Goal: Task Accomplishment & Management: Use online tool/utility

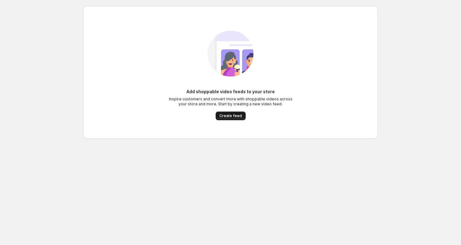
click at [227, 117] on span "Create feed" at bounding box center [230, 115] width 23 height 5
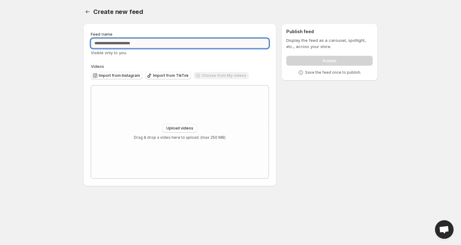
click at [162, 42] on input "Feed name" at bounding box center [180, 43] width 178 height 10
type input "**********"
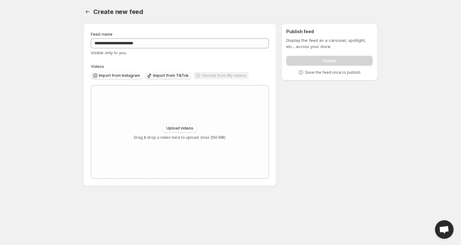
click at [154, 75] on span "Import from TikTok" at bounding box center [171, 75] width 36 height 5
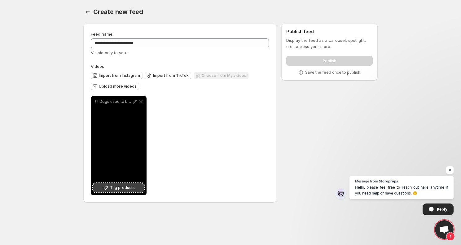
click at [116, 187] on span "Tag products" at bounding box center [122, 188] width 25 height 6
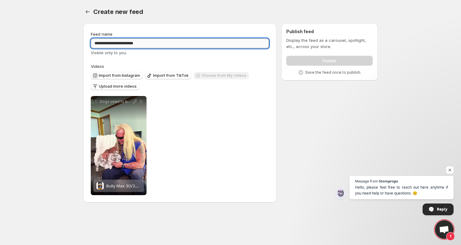
click at [119, 46] on input "**********" at bounding box center [180, 43] width 178 height 10
click at [161, 75] on span "Import from TikTok" at bounding box center [171, 75] width 36 height 5
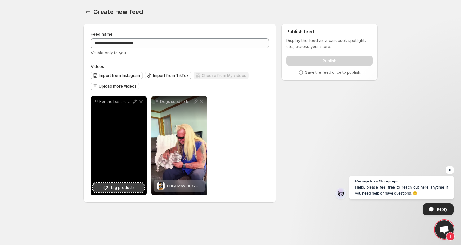
click at [113, 188] on span "Tag products" at bounding box center [122, 188] width 25 height 6
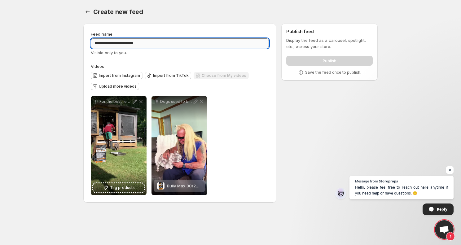
click at [135, 44] on input "**********" at bounding box center [180, 43] width 178 height 10
click at [168, 77] on span "Import from TikTok" at bounding box center [171, 75] width 36 height 5
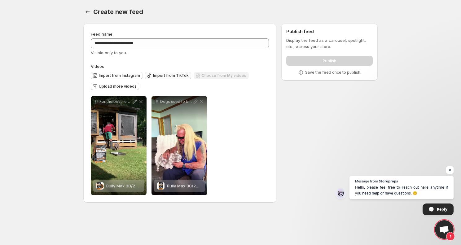
click at [169, 77] on span "Import from TikTok" at bounding box center [171, 75] width 36 height 5
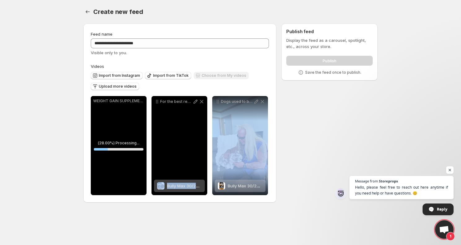
drag, startPoint x: 226, startPoint y: 137, endPoint x: 172, endPoint y: 133, distance: 54.4
click at [172, 133] on div "**********" at bounding box center [179, 145] width 177 height 99
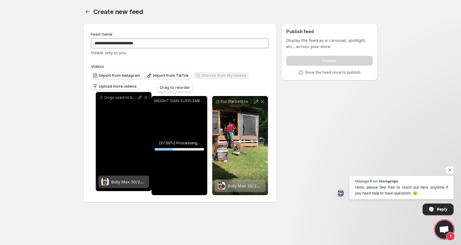
drag, startPoint x: 219, startPoint y: 102, endPoint x: 102, endPoint y: 99, distance: 116.6
click at [102, 99] on icon at bounding box center [101, 98] width 6 height 6
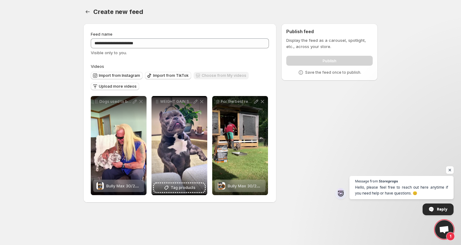
click at [449, 170] on span "Open chat" at bounding box center [450, 170] width 8 height 8
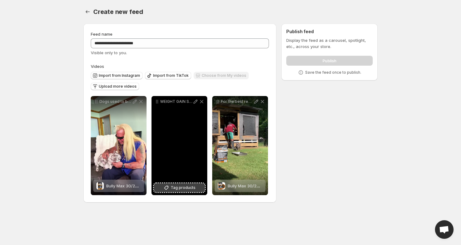
click at [174, 189] on span "Tag products" at bounding box center [183, 188] width 25 height 6
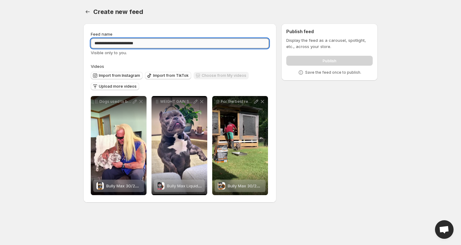
click at [101, 43] on input "**********" at bounding box center [180, 43] width 178 height 10
click at [161, 74] on span "Import from TikTok" at bounding box center [171, 75] width 36 height 5
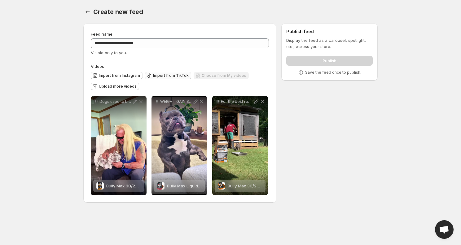
click at [172, 73] on button "Import from TikTok" at bounding box center [168, 75] width 46 height 7
click at [170, 75] on span "Import from TikTok" at bounding box center [171, 75] width 36 height 5
click at [120, 85] on span "Upload more videos" at bounding box center [118, 86] width 38 height 5
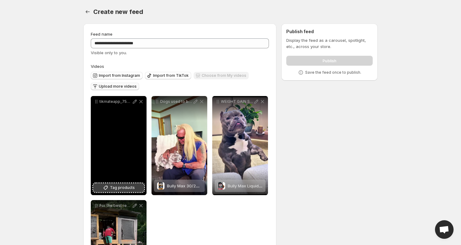
click at [117, 188] on span "Tag products" at bounding box center [122, 188] width 25 height 6
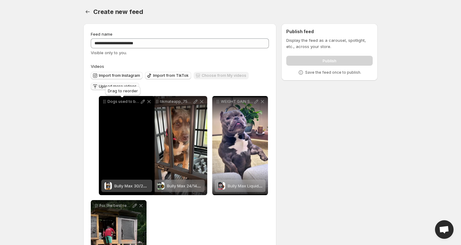
drag, startPoint x: 157, startPoint y: 100, endPoint x: 109, endPoint y: 97, distance: 47.9
click at [104, 101] on icon at bounding box center [104, 102] width 6 height 6
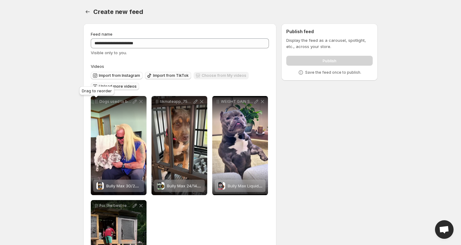
click at [167, 75] on span "Import from TikTok" at bounding box center [171, 75] width 36 height 5
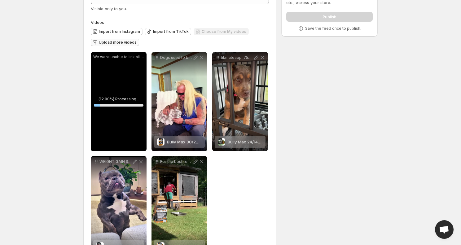
scroll to position [45, 0]
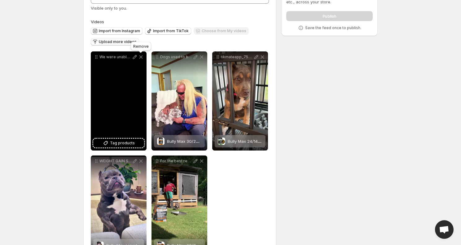
click at [142, 56] on icon at bounding box center [141, 56] width 3 height 3
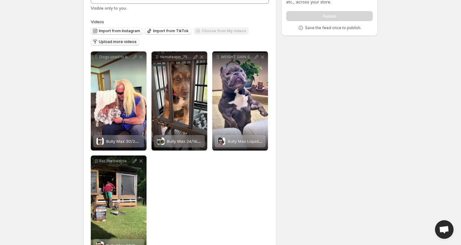
click at [124, 42] on span "Upload more videos" at bounding box center [118, 41] width 38 height 5
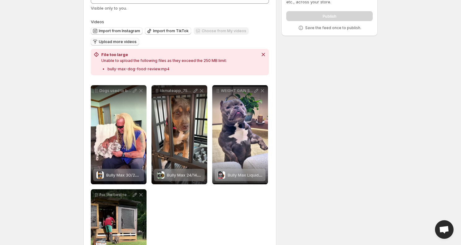
click at [118, 42] on span "Upload more videos" at bounding box center [118, 41] width 38 height 5
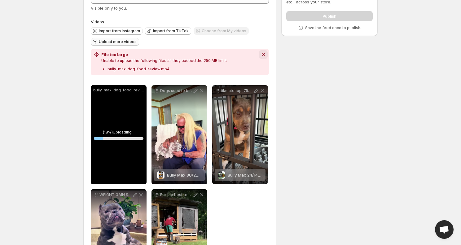
click at [264, 56] on icon "Dismiss notification" at bounding box center [263, 54] width 6 height 6
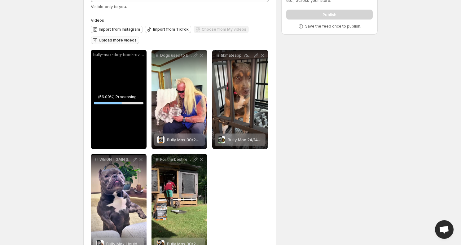
scroll to position [22, 0]
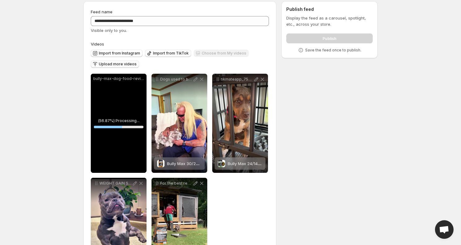
click at [166, 53] on span "Import from TikTok" at bounding box center [171, 53] width 36 height 5
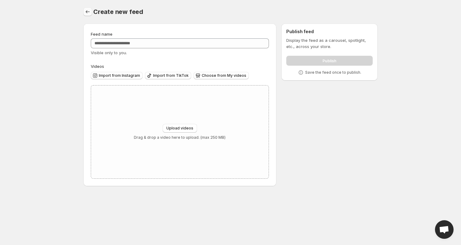
click at [90, 10] on icon "Settings" at bounding box center [88, 12] width 6 height 6
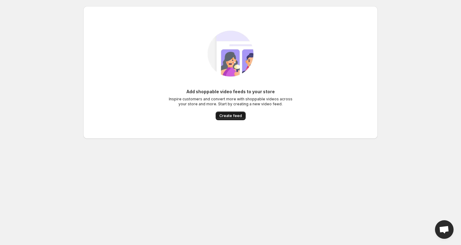
click at [240, 116] on span "Create feed" at bounding box center [230, 115] width 23 height 5
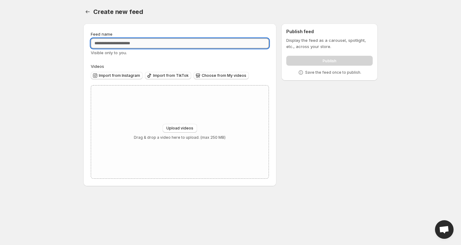
click at [179, 46] on input "Feed name" at bounding box center [180, 43] width 178 height 10
type input "**********"
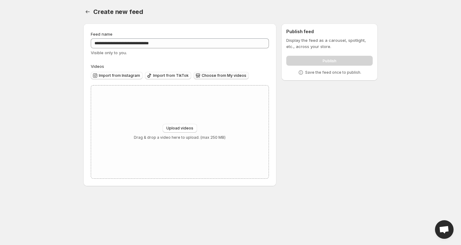
click at [214, 77] on span "Choose from My videos" at bounding box center [224, 75] width 45 height 5
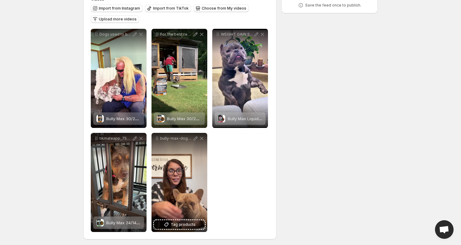
scroll to position [69, 0]
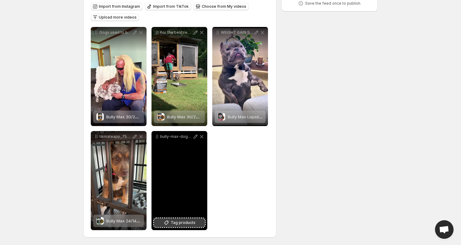
click at [175, 224] on span "Tag products" at bounding box center [183, 223] width 25 height 6
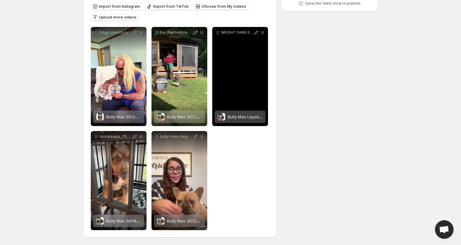
scroll to position [33, 0]
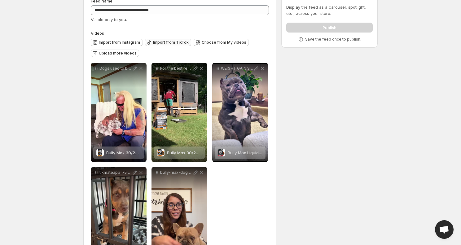
click at [175, 42] on span "Import from TikTok" at bounding box center [171, 42] width 36 height 5
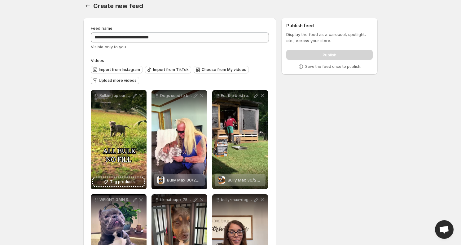
scroll to position [3, 0]
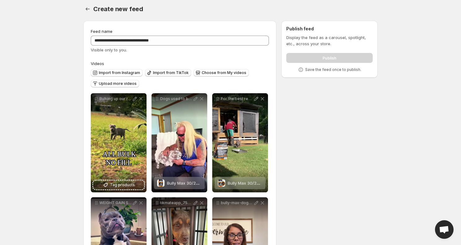
click at [164, 70] on button "Import from TikTok" at bounding box center [168, 72] width 46 height 7
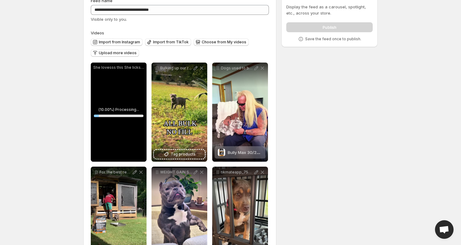
scroll to position [49, 0]
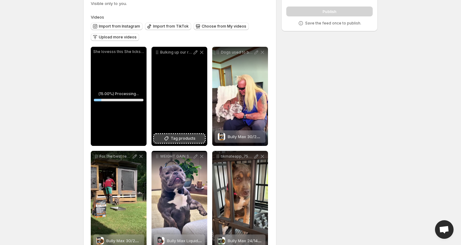
click at [183, 139] on span "Tag products" at bounding box center [183, 138] width 25 height 6
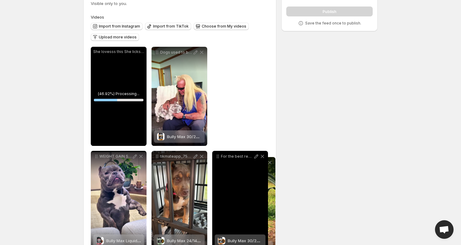
drag, startPoint x: 157, startPoint y: 53, endPoint x: 230, endPoint y: 167, distance: 135.1
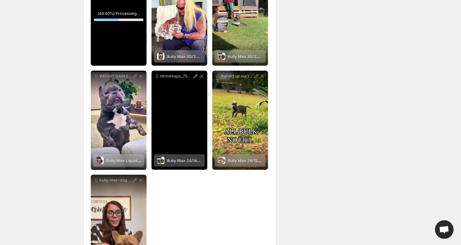
scroll to position [132, 0]
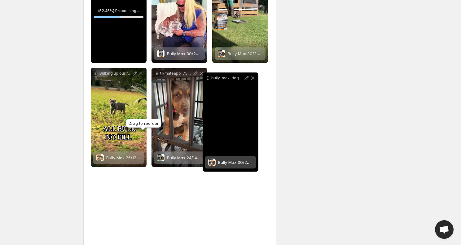
drag, startPoint x: 96, startPoint y: 178, endPoint x: 208, endPoint y: 78, distance: 150.2
click at [208, 78] on icon at bounding box center [208, 78] width 6 height 6
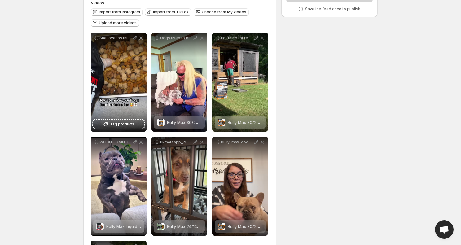
scroll to position [63, 0]
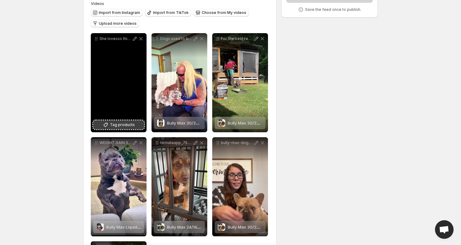
click at [126, 127] on span "Tag products" at bounding box center [122, 125] width 25 height 6
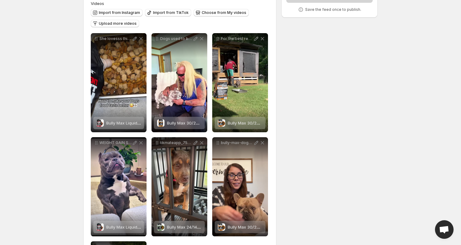
scroll to position [0, 0]
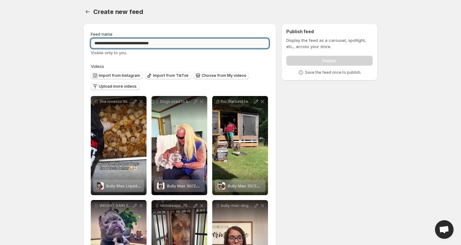
click at [170, 44] on input "**********" at bounding box center [180, 43] width 178 height 10
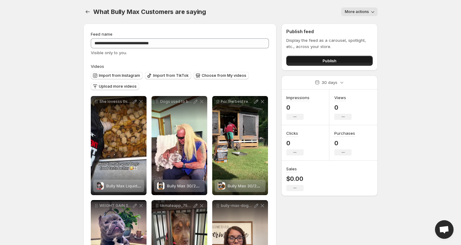
click at [308, 60] on button "Publish" at bounding box center [329, 61] width 86 height 10
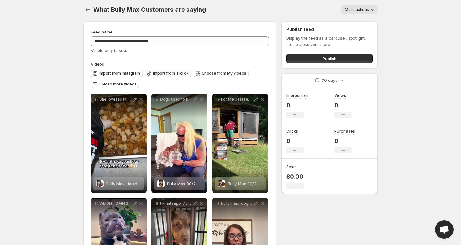
click at [172, 74] on span "Import from TikTok" at bounding box center [171, 73] width 36 height 5
click at [126, 83] on span "Upload more videos" at bounding box center [118, 84] width 38 height 5
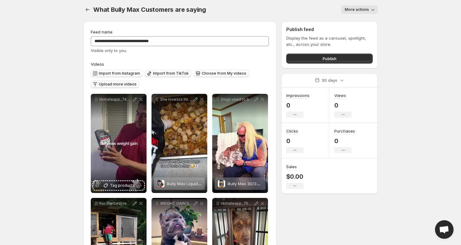
click at [158, 74] on span "Import from TikTok" at bounding box center [171, 73] width 36 height 5
click at [210, 75] on span "Choose from My videos" at bounding box center [224, 73] width 45 height 5
click at [113, 86] on span "Upload more videos" at bounding box center [118, 84] width 38 height 5
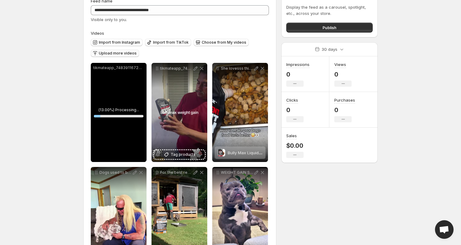
scroll to position [41, 0]
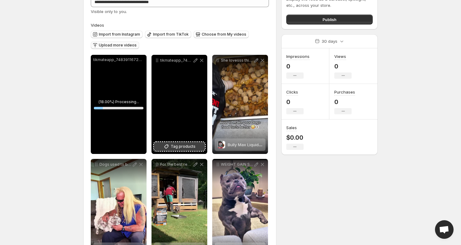
click at [172, 148] on span "Tag products" at bounding box center [183, 147] width 25 height 6
click at [178, 146] on span "Tag products" at bounding box center [183, 147] width 25 height 6
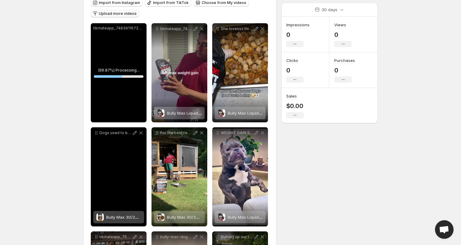
scroll to position [41, 0]
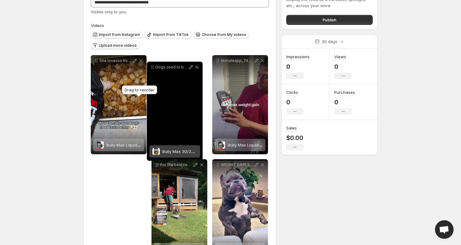
drag, startPoint x: 96, startPoint y: 165, endPoint x: 153, endPoint y: 67, distance: 113.3
click at [153, 67] on icon at bounding box center [152, 67] width 6 height 6
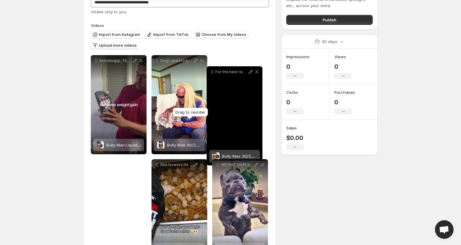
drag, startPoint x: 156, startPoint y: 165, endPoint x: 211, endPoint y: 72, distance: 108.1
click at [211, 72] on icon at bounding box center [212, 72] width 6 height 6
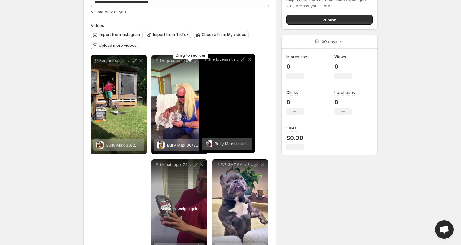
drag, startPoint x: 157, startPoint y: 165, endPoint x: 205, endPoint y: 59, distance: 116.0
click at [205, 59] on body "**********" at bounding box center [230, 81] width 461 height 245
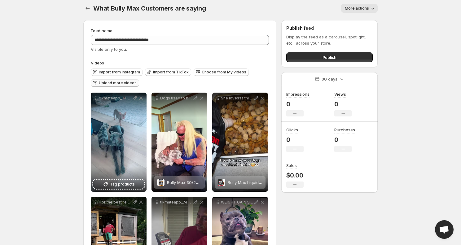
scroll to position [3, 0]
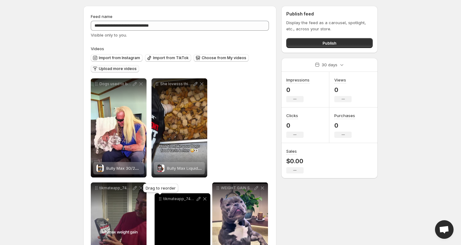
drag, startPoint x: 96, startPoint y: 100, endPoint x: 160, endPoint y: 204, distance: 122.2
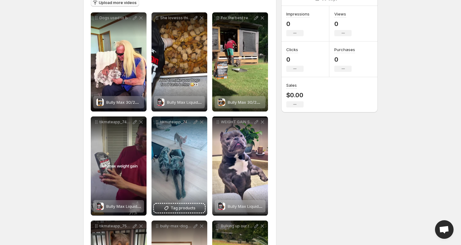
scroll to position [102, 0]
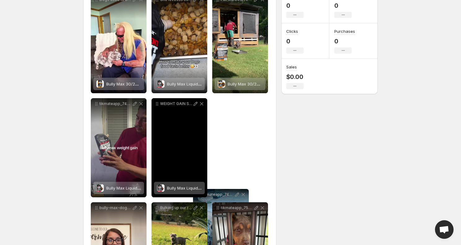
drag, startPoint x: 157, startPoint y: 103, endPoint x: 199, endPoint y: 194, distance: 99.9
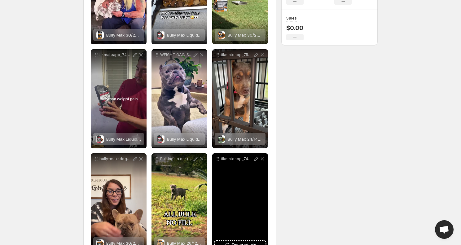
scroll to position [174, 0]
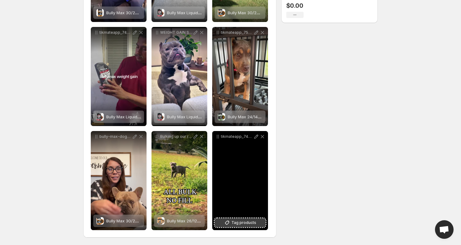
click at [243, 224] on span "Tag products" at bounding box center [244, 223] width 25 height 6
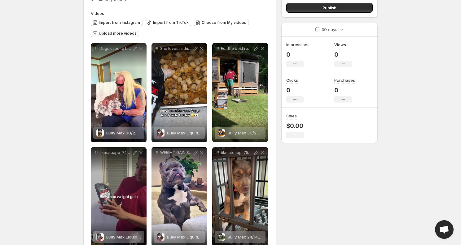
scroll to position [0, 0]
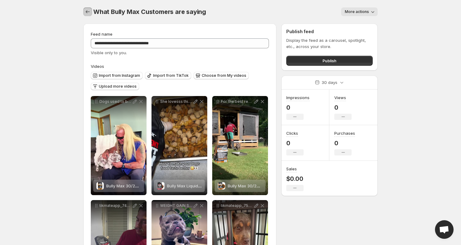
click at [90, 14] on icon "Settings" at bounding box center [88, 12] width 6 height 6
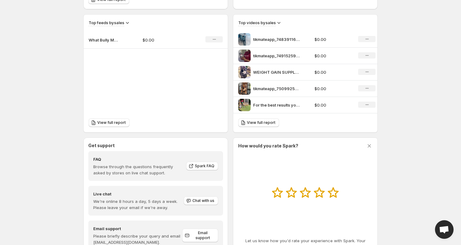
scroll to position [201, 0]
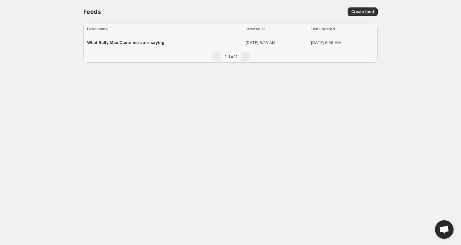
click at [156, 42] on span "What Bully Max Customers are saying" at bounding box center [126, 42] width 78 height 5
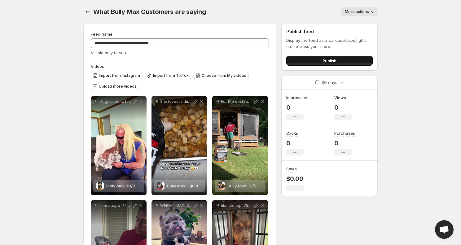
click at [322, 61] on button "Publish" at bounding box center [329, 61] width 86 height 10
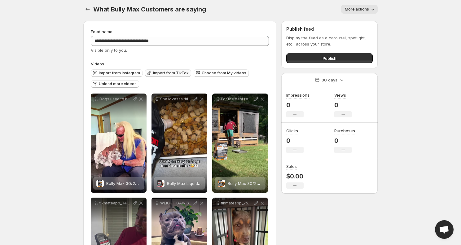
click at [166, 71] on button "Import from TikTok" at bounding box center [168, 72] width 46 height 7
click at [113, 86] on span "Upload more videos" at bounding box center [118, 84] width 38 height 5
click at [122, 82] on span "Upload more videos" at bounding box center [118, 84] width 38 height 5
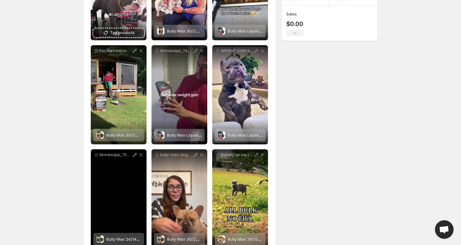
scroll to position [156, 0]
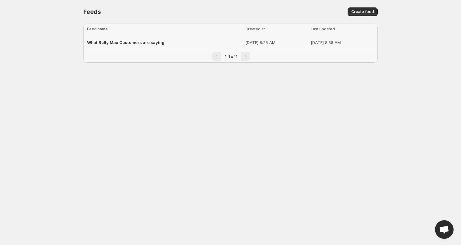
click at [130, 41] on span "What Bully Max Customers are saying" at bounding box center [126, 42] width 78 height 5
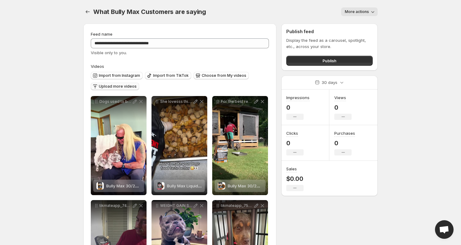
click at [120, 84] on button "Upload more videos" at bounding box center [115, 86] width 48 height 7
click at [205, 73] on span "Choose from My videos" at bounding box center [224, 75] width 45 height 5
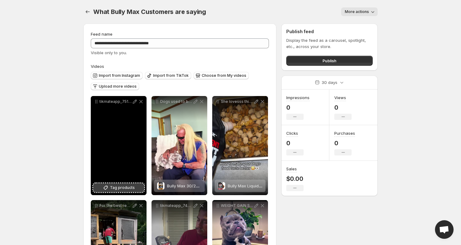
click at [117, 188] on span "Tag products" at bounding box center [122, 188] width 25 height 6
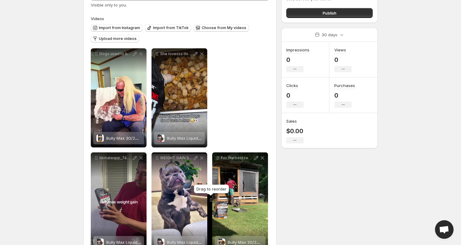
scroll to position [52, 0]
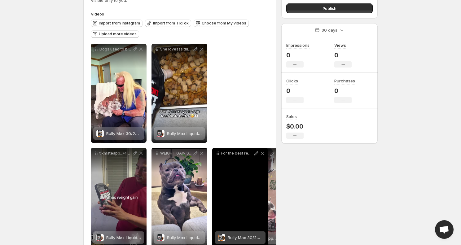
drag, startPoint x: 97, startPoint y: 103, endPoint x: 234, endPoint y: 156, distance: 146.4
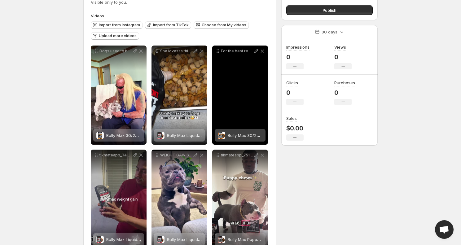
scroll to position [56, 0]
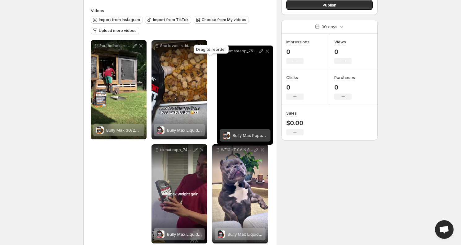
drag, startPoint x: 218, startPoint y: 151, endPoint x: 224, endPoint y: 52, distance: 99.0
click at [224, 52] on body "**********" at bounding box center [230, 66] width 461 height 245
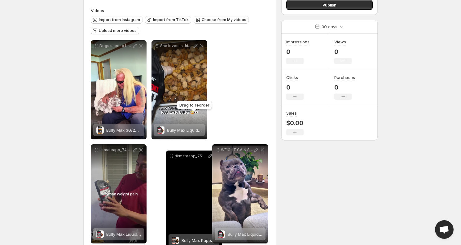
drag, startPoint x: 218, startPoint y: 44, endPoint x: 172, endPoint y: 155, distance: 119.6
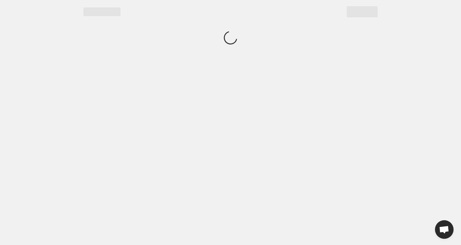
scroll to position [0, 0]
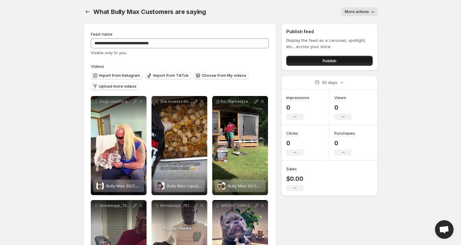
click at [307, 59] on button "Publish" at bounding box center [329, 61] width 86 height 10
